Goal: Use online tool/utility: Use online tool/utility

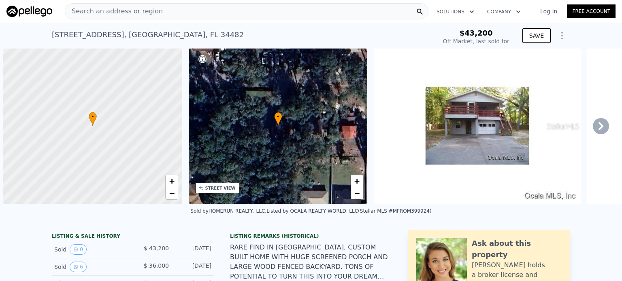
scroll to position [0, 3]
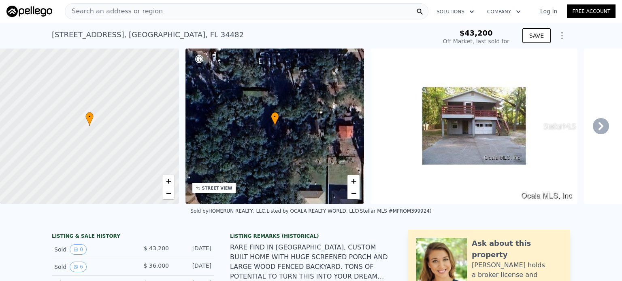
click at [146, 11] on span "Search an address or region" at bounding box center [114, 11] width 98 height 10
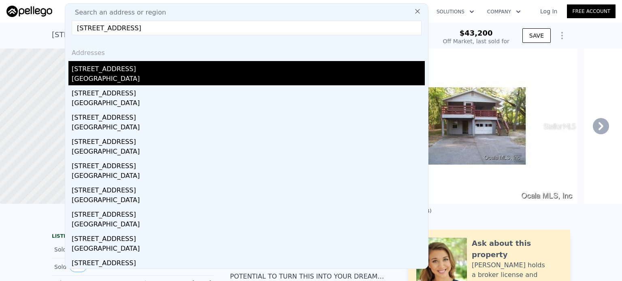
type input "[STREET_ADDRESS]"
click at [125, 71] on div "[STREET_ADDRESS]" at bounding box center [248, 67] width 353 height 13
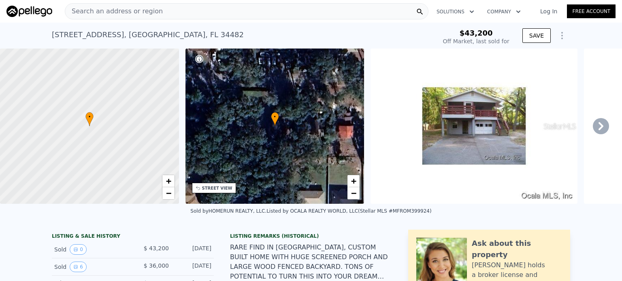
type input "3"
type input "5"
type input "4"
type input "1776"
type input "2924"
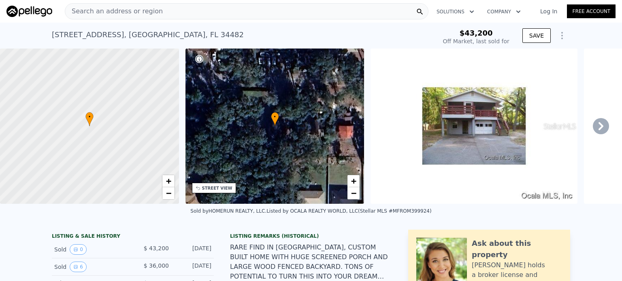
type input "49658"
type input "65340"
type input "$ 690,000"
type input "5"
type input "$ 113,556"
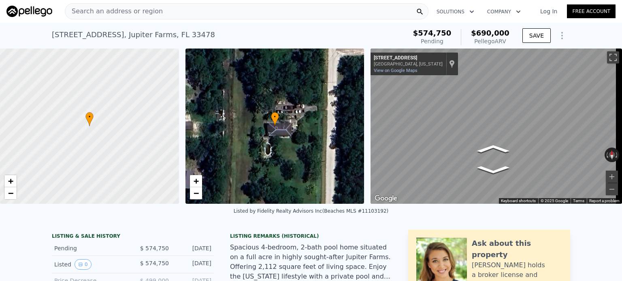
click at [138, 15] on span "Search an address or region" at bounding box center [114, 11] width 98 height 10
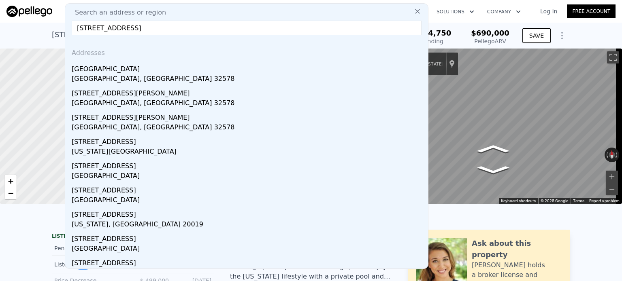
type input "[STREET_ADDRESS]"
